Goal: Task Accomplishment & Management: Use online tool/utility

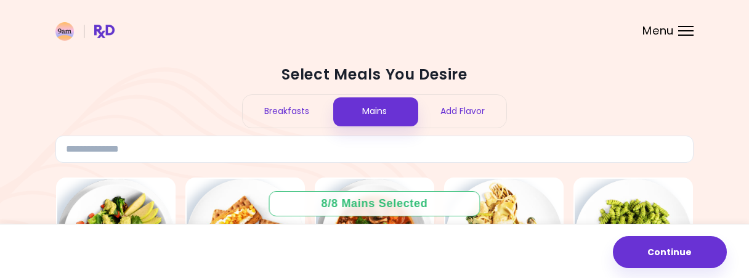
click at [298, 108] on div "Breakfasts" at bounding box center [287, 111] width 88 height 33
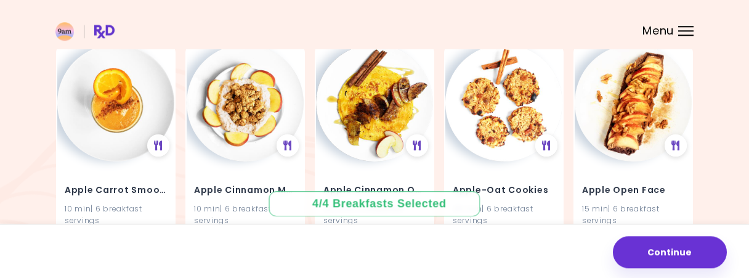
scroll to position [104, 0]
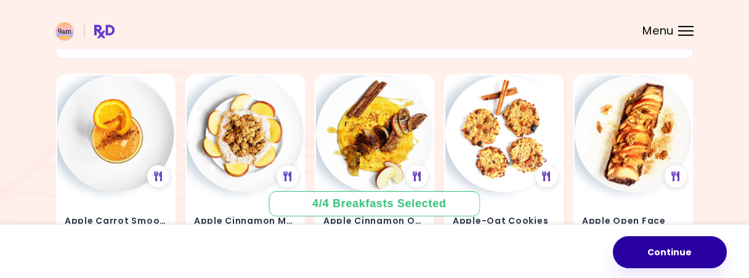
click at [683, 252] on button "Continue" at bounding box center [670, 252] width 114 height 32
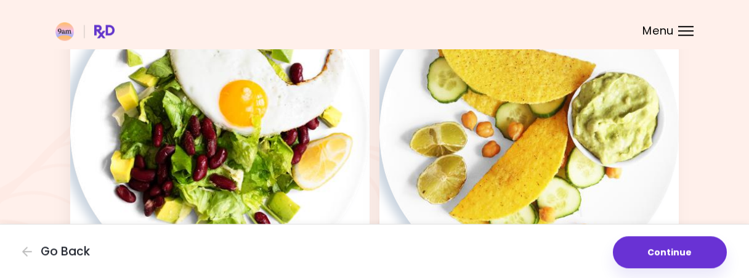
scroll to position [898, 0]
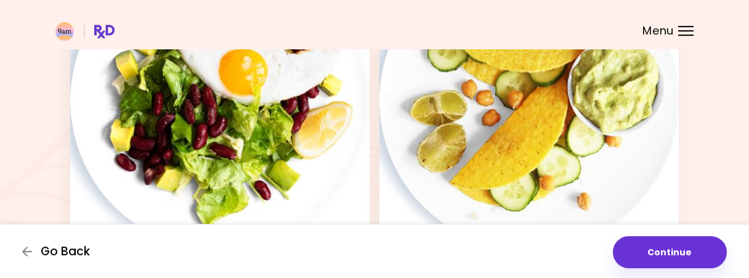
click at [50, 255] on span "Go Back" at bounding box center [65, 252] width 49 height 14
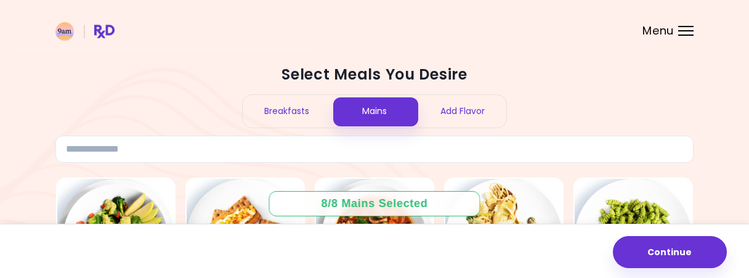
click at [285, 101] on div "Breakfasts" at bounding box center [287, 111] width 88 height 33
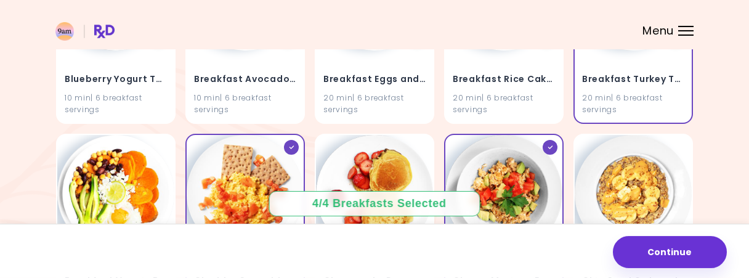
scroll to position [1558, 0]
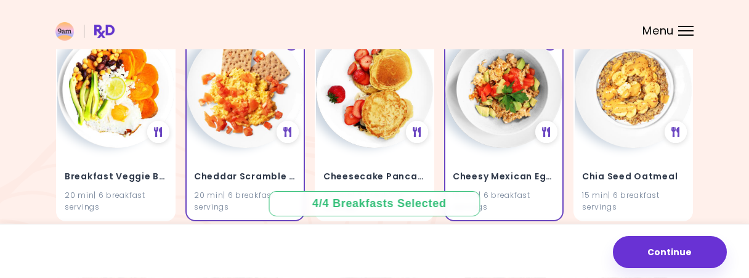
click at [285, 101] on img at bounding box center [245, 89] width 117 height 117
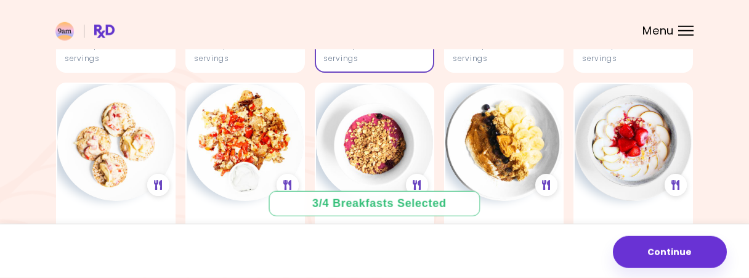
scroll to position [2795, 0]
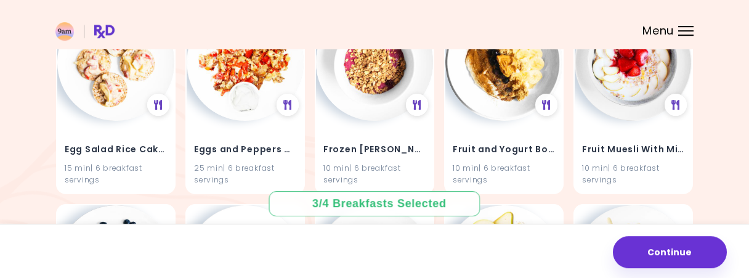
click at [417, 97] on div at bounding box center [417, 105] width 22 height 22
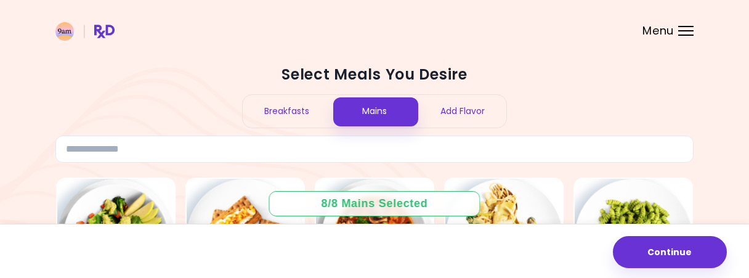
click at [293, 109] on div "Breakfasts" at bounding box center [287, 111] width 88 height 33
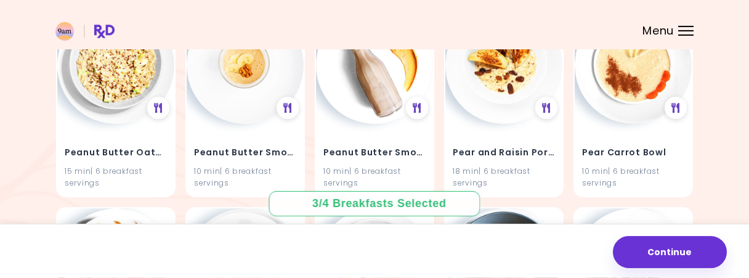
scroll to position [3800, 0]
click at [373, 90] on img at bounding box center [374, 63] width 117 height 117
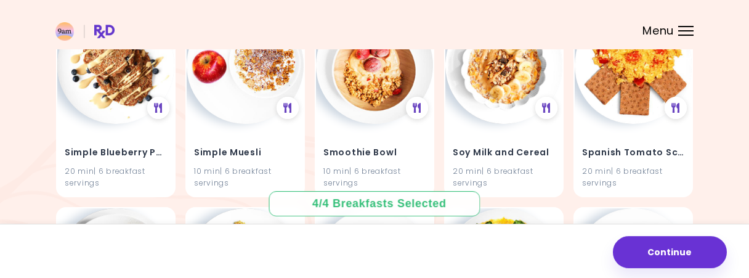
scroll to position [4686, 0]
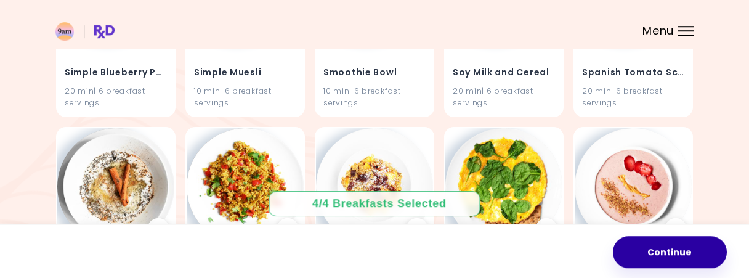
click at [649, 252] on button "Continue" at bounding box center [670, 252] width 114 height 32
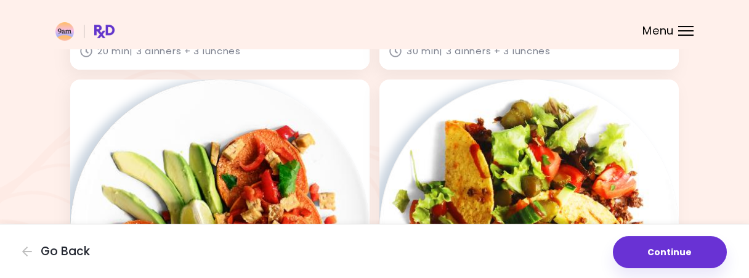
scroll to position [2012, 0]
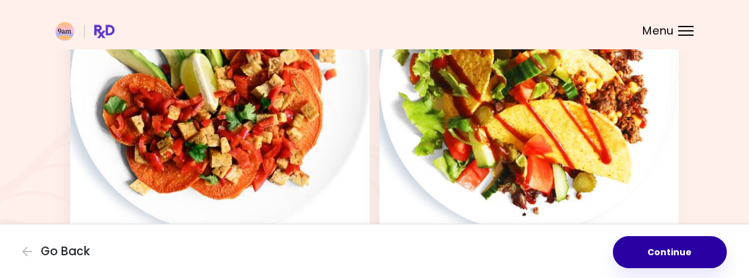
click at [668, 250] on button "Continue" at bounding box center [670, 252] width 114 height 32
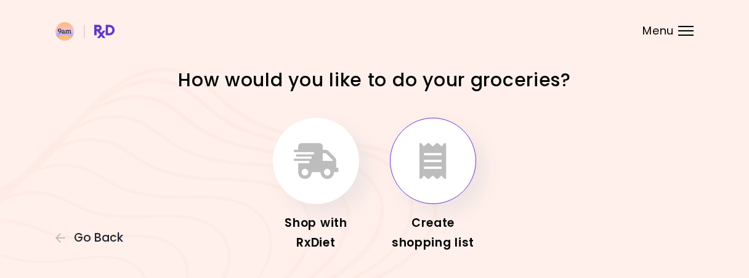
click at [439, 177] on icon "button" at bounding box center [433, 161] width 27 height 36
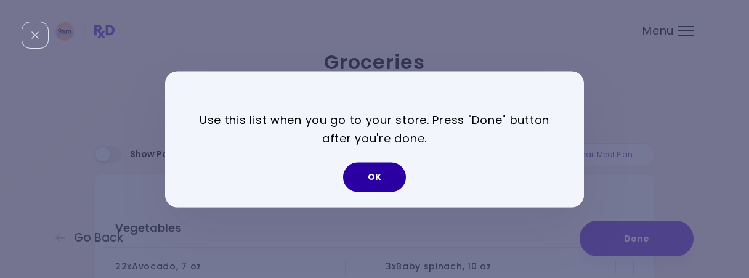
click at [383, 174] on button "OK" at bounding box center [374, 177] width 63 height 30
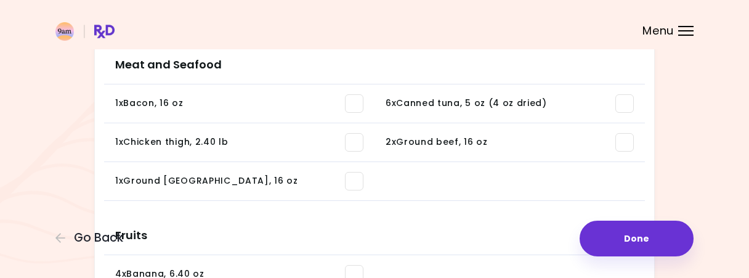
scroll to position [438, 0]
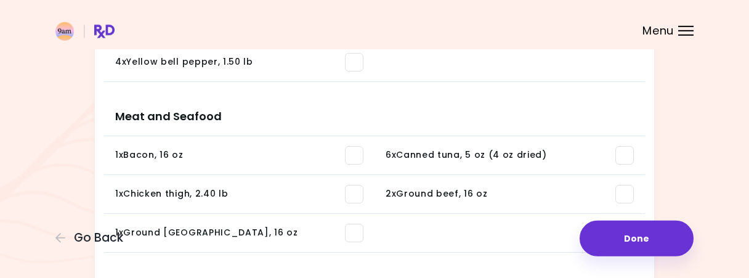
click at [691, 32] on div "Menu" at bounding box center [685, 31] width 15 height 10
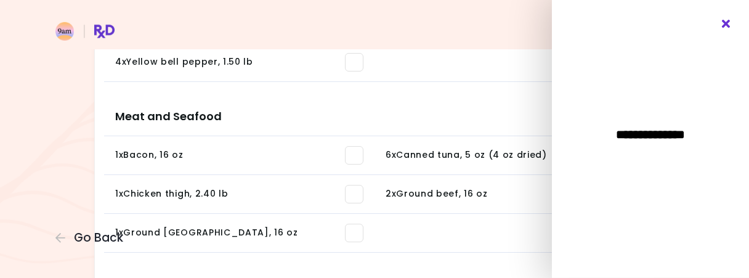
click at [727, 23] on icon "Close" at bounding box center [727, 24] width 12 height 9
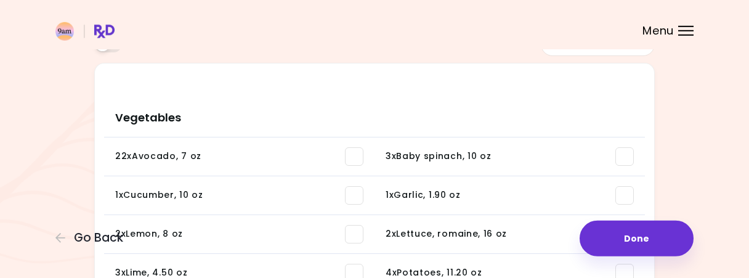
scroll to position [0, 0]
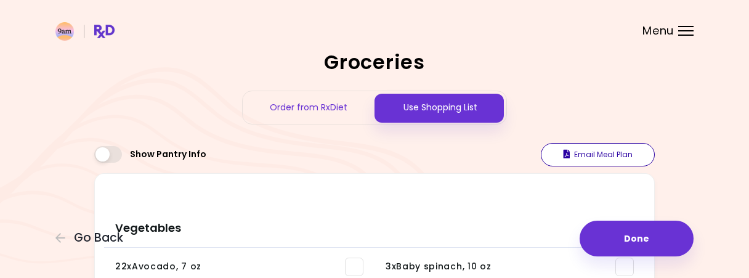
click at [592, 155] on button "Email Meal Plan" at bounding box center [598, 154] width 114 height 23
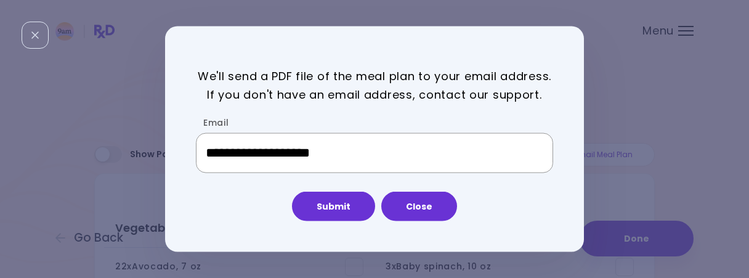
click at [407, 158] on input "**********" at bounding box center [374, 152] width 357 height 41
type input "*"
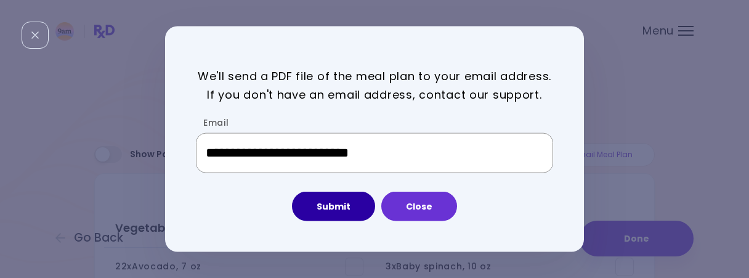
type input "**********"
click at [342, 208] on button "Submit" at bounding box center [333, 207] width 83 height 30
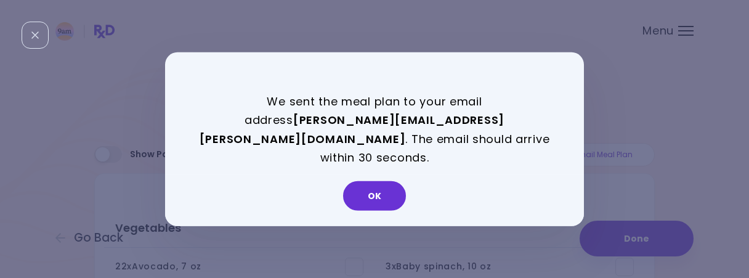
click at [312, 204] on div "OK" at bounding box center [374, 200] width 419 height 51
click at [374, 182] on button "OK" at bounding box center [374, 196] width 63 height 30
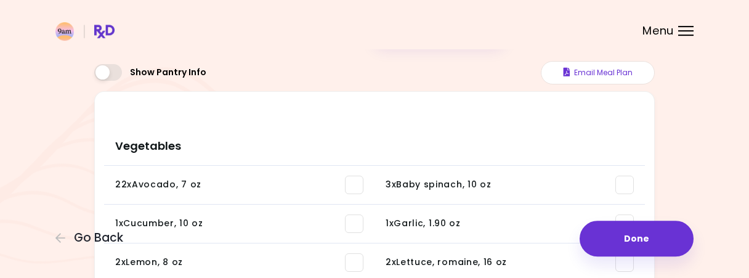
scroll to position [94, 0]
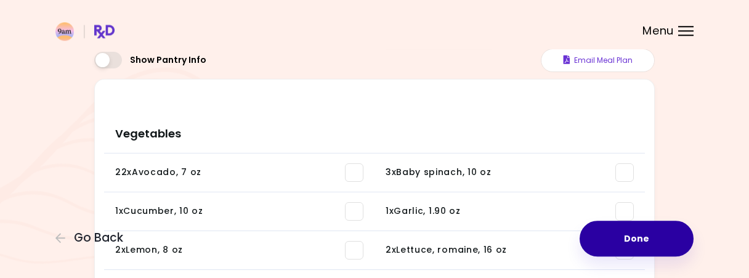
click at [628, 242] on button "Done" at bounding box center [637, 239] width 114 height 36
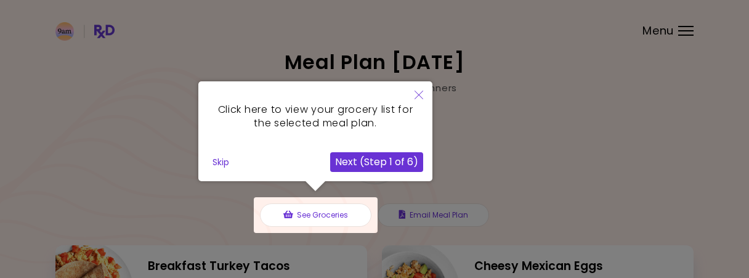
click at [219, 166] on button "Skip" at bounding box center [221, 162] width 26 height 18
